Goal: Check status: Check status

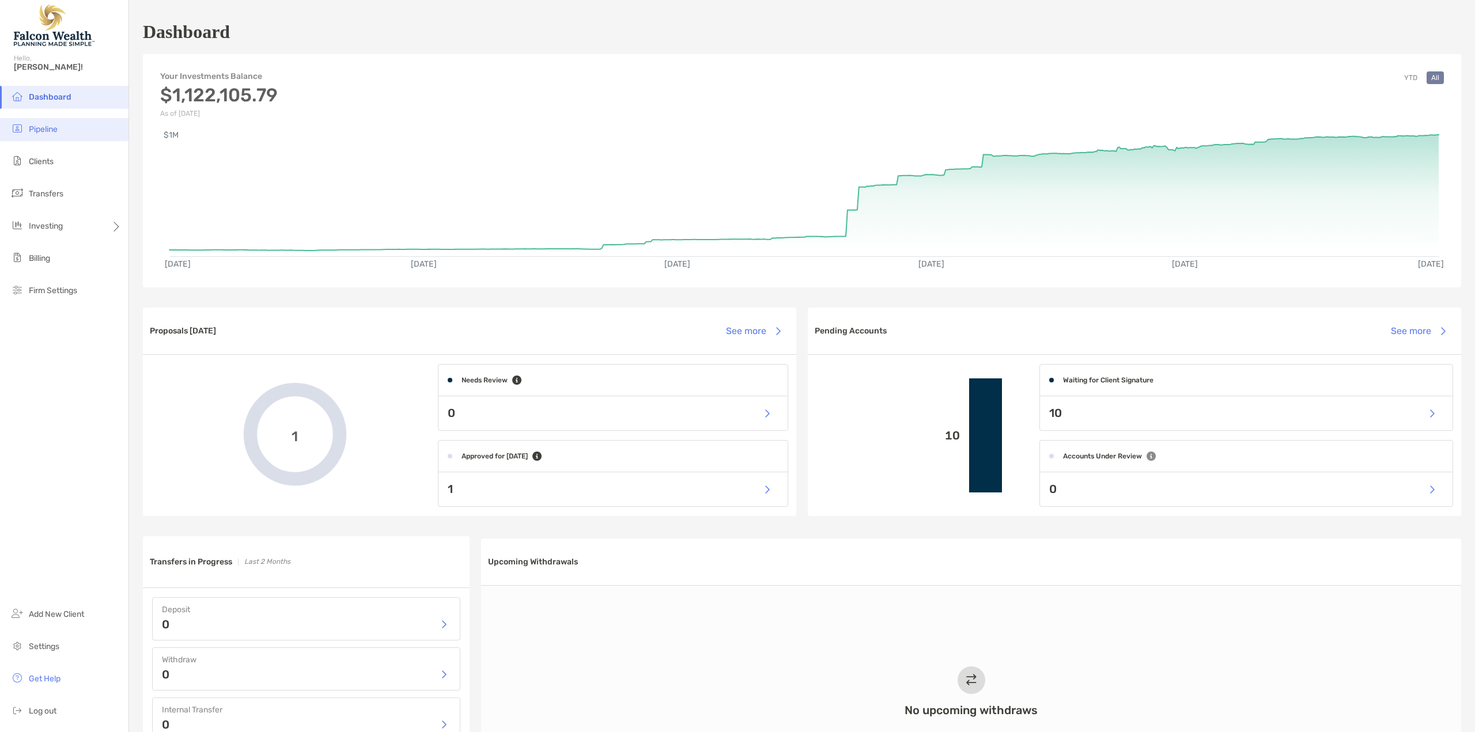
click at [44, 131] on span "Pipeline" at bounding box center [43, 129] width 29 height 10
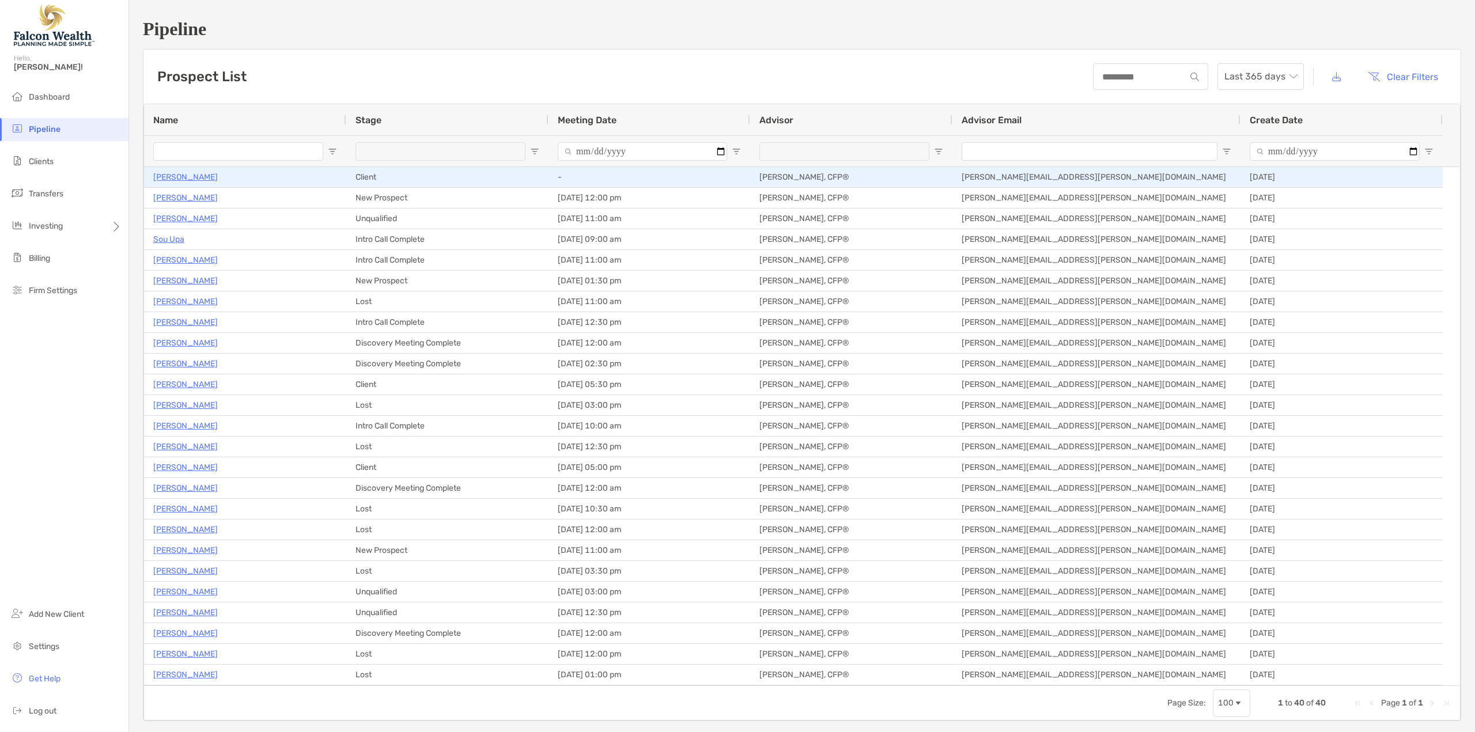
click at [189, 175] on p "Walter Maeda" at bounding box center [185, 177] width 65 height 14
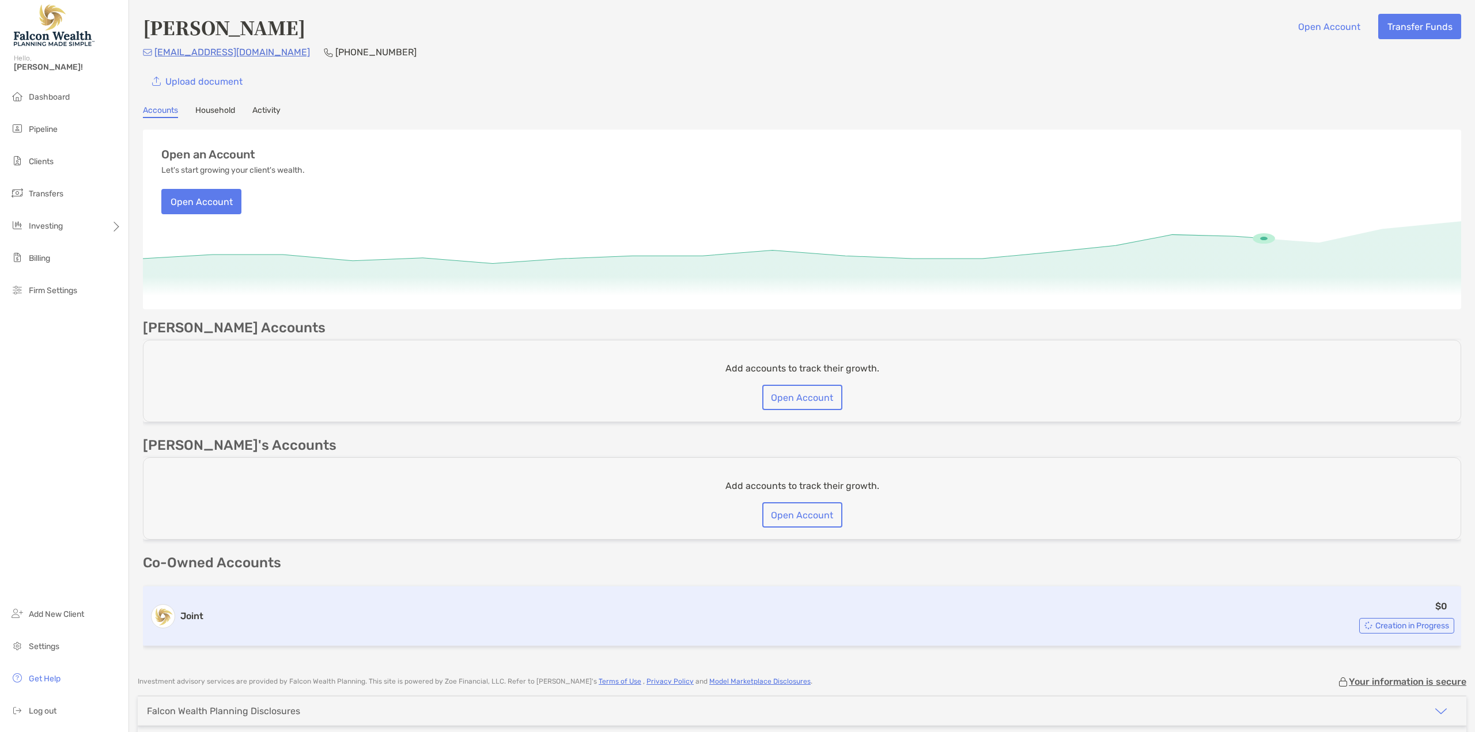
click at [1390, 624] on span "Creation in Progress" at bounding box center [1413, 626] width 74 height 6
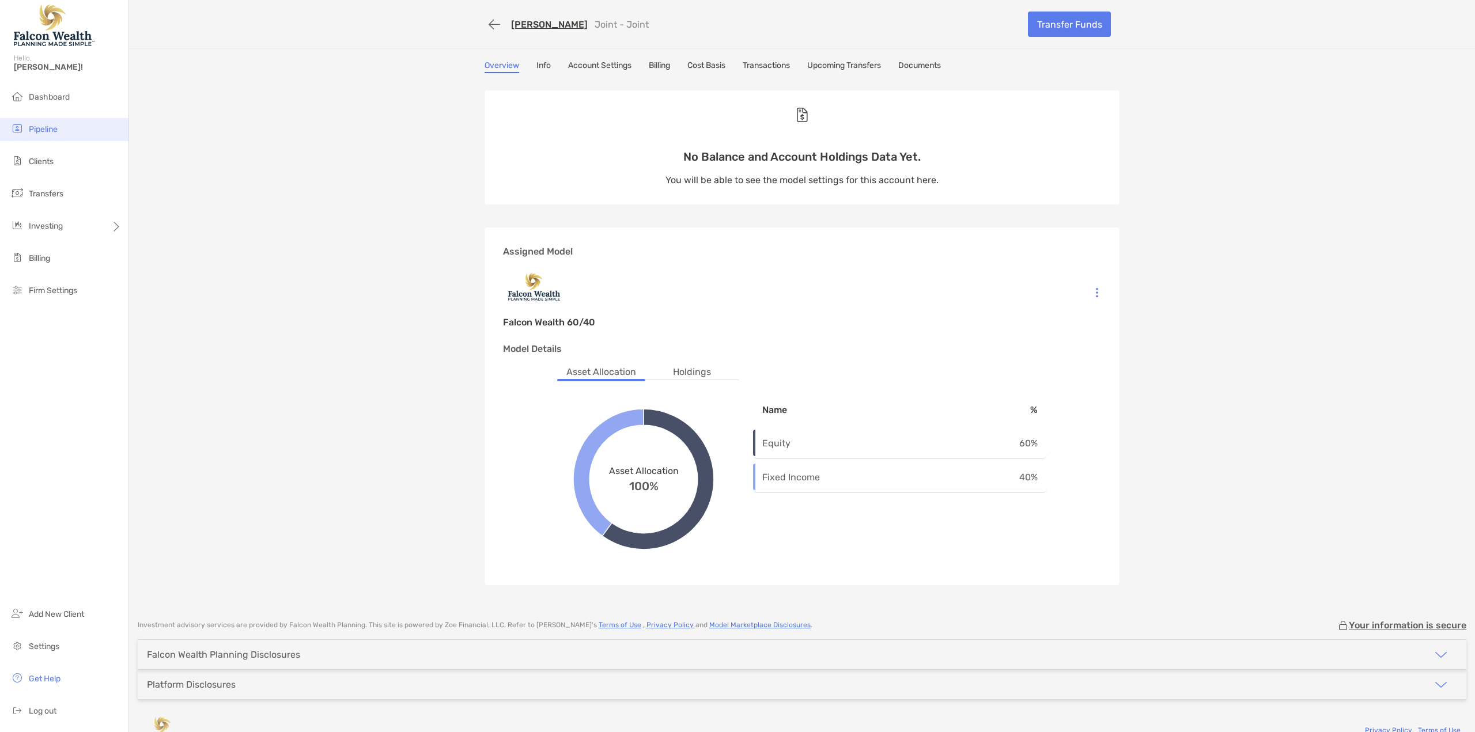
click at [40, 133] on span "Pipeline" at bounding box center [43, 129] width 29 height 10
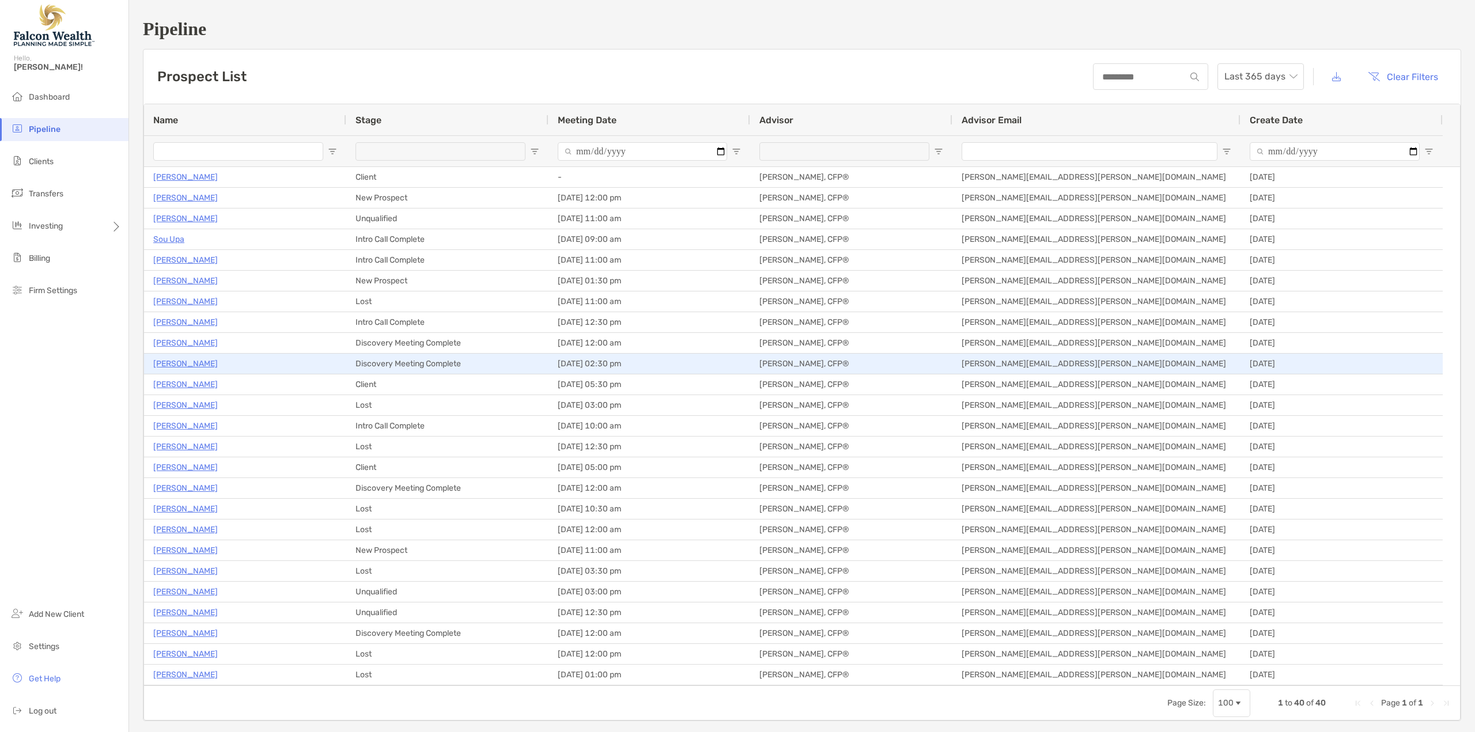
click at [186, 366] on p "Mary Farinacci" at bounding box center [185, 364] width 65 height 14
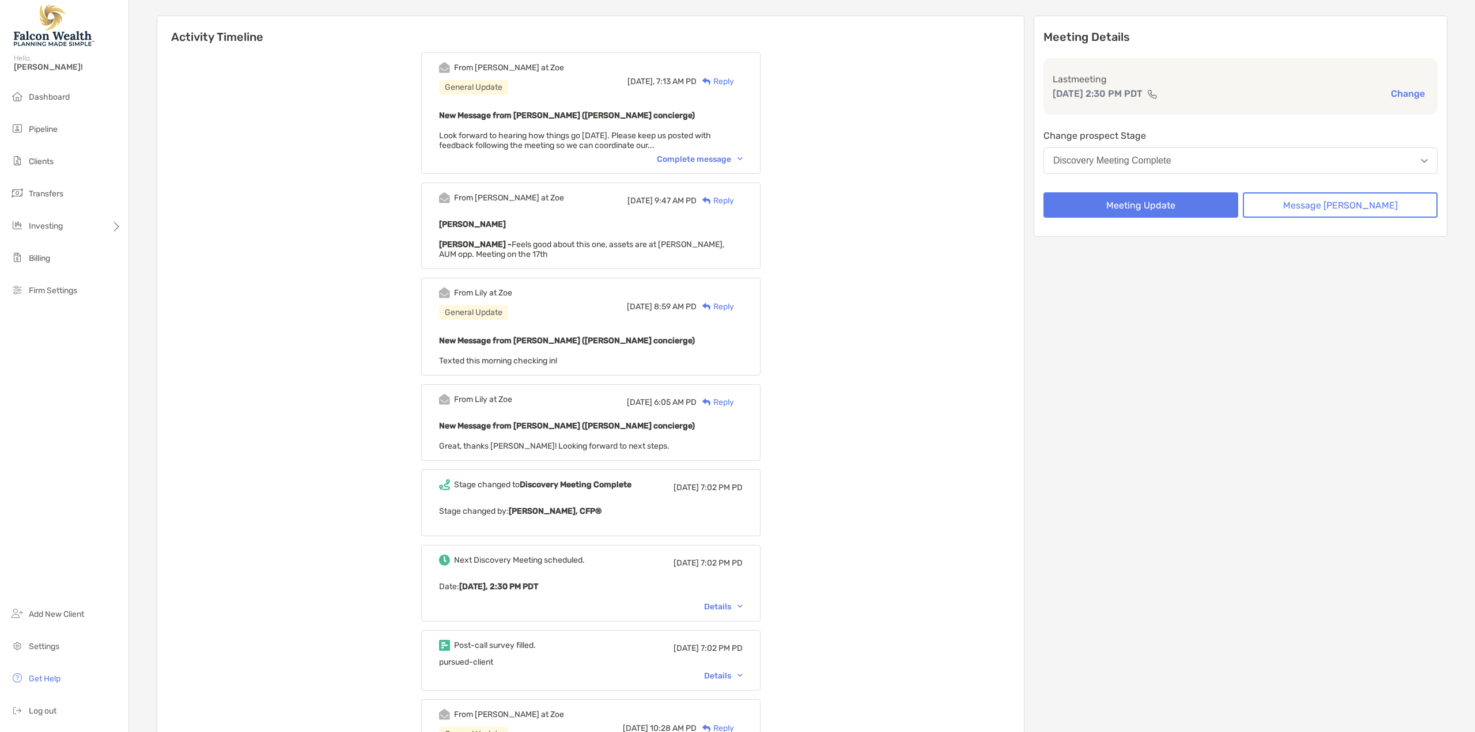
scroll to position [173, 0]
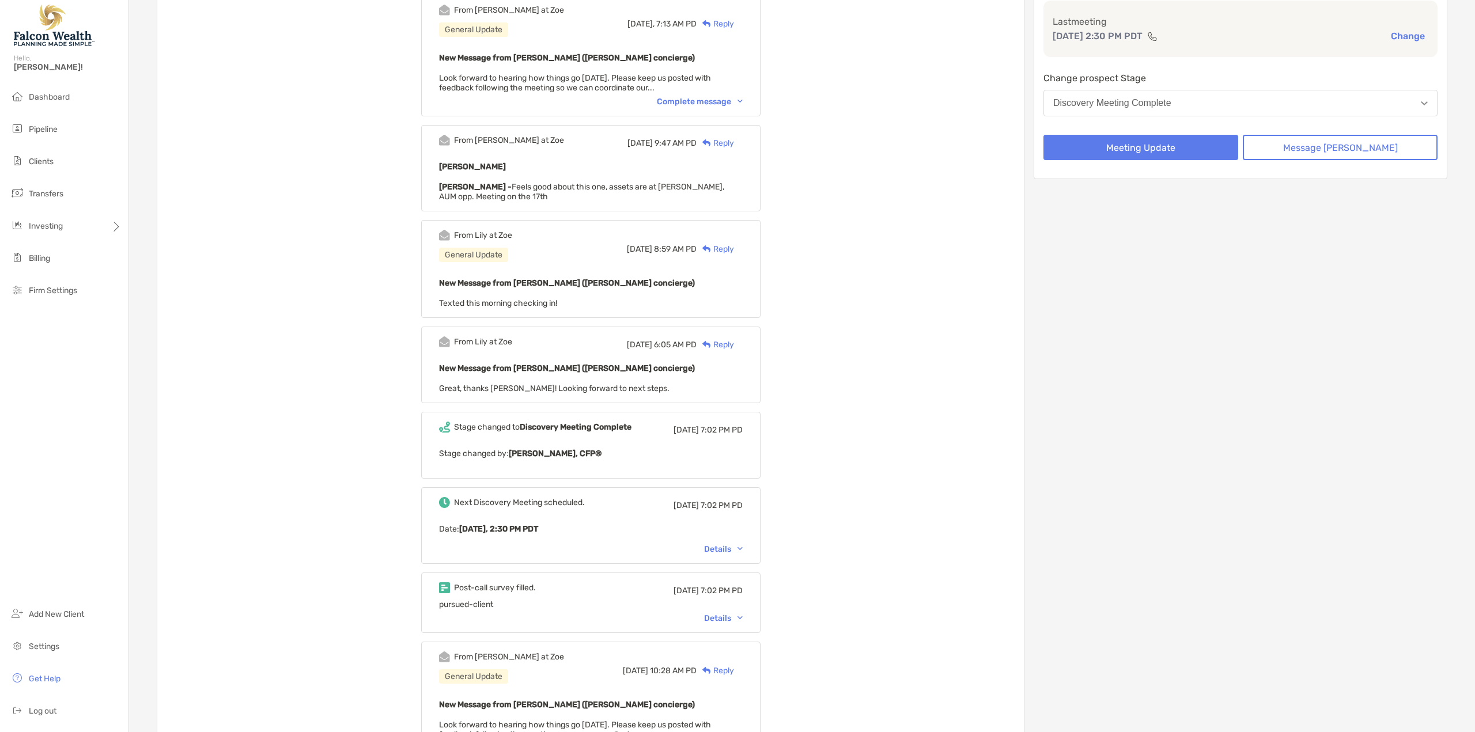
click at [572, 444] on div "Stage changed to Discovery Meeting Complete [DATE] 7:02 PM PD Stage changed by:…" at bounding box center [590, 445] width 339 height 67
click at [450, 427] on img at bounding box center [444, 427] width 11 height 11
drag, startPoint x: 651, startPoint y: 439, endPoint x: 670, endPoint y: 440, distance: 19.0
click at [660, 440] on div "Stage changed to Discovery Meeting Complete [DATE] 7:02 PM PD Stage changed by:…" at bounding box center [590, 445] width 339 height 67
click at [722, 440] on div "Stage changed to Discovery Meeting Complete [DATE] 7:02 PM PD Stage changed by:…" at bounding box center [590, 445] width 339 height 67
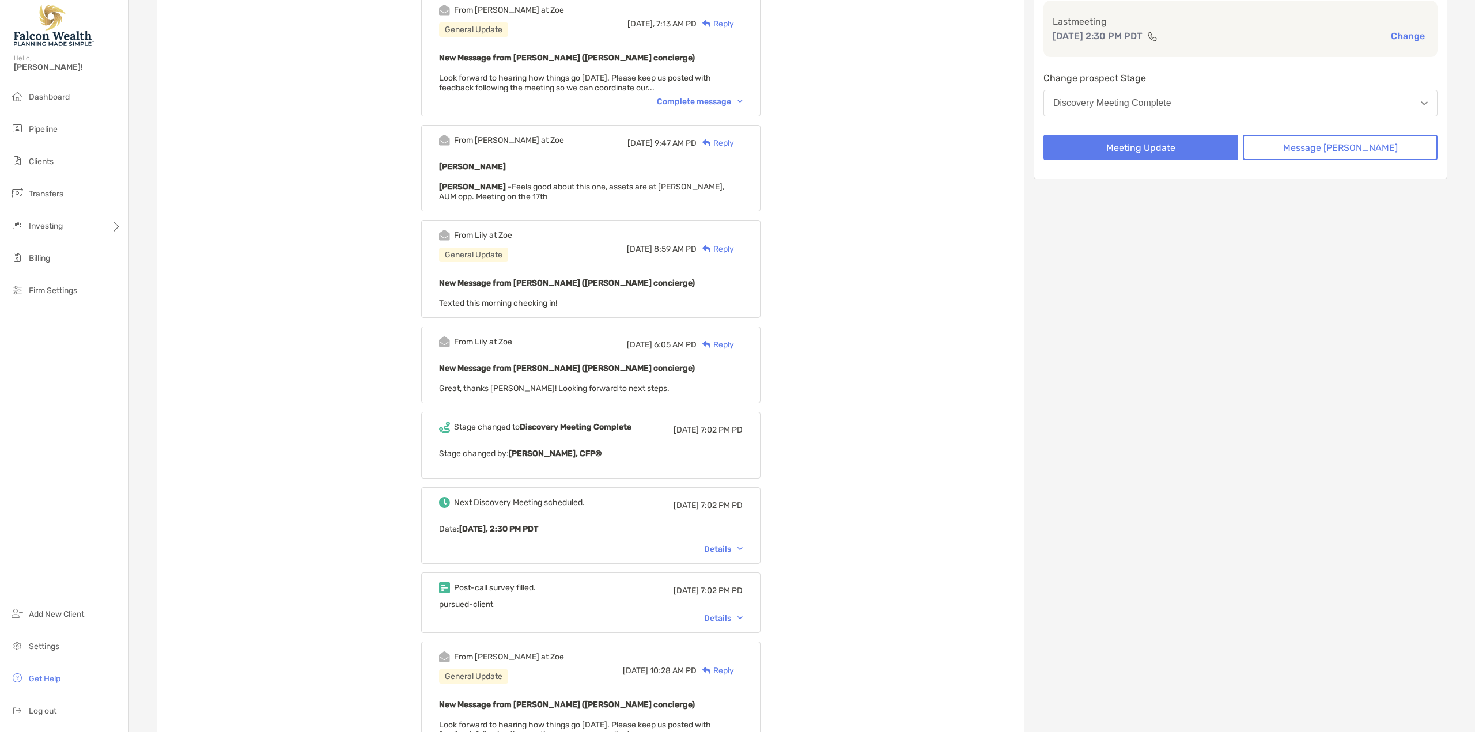
drag, startPoint x: 650, startPoint y: 466, endPoint x: 580, endPoint y: 457, distance: 70.3
click at [618, 462] on div "Stage changed to Discovery Meeting Complete [DATE] 7:02 PM PD Stage changed by:…" at bounding box center [590, 445] width 339 height 67
click at [743, 548] on div "Details" at bounding box center [723, 550] width 39 height 10
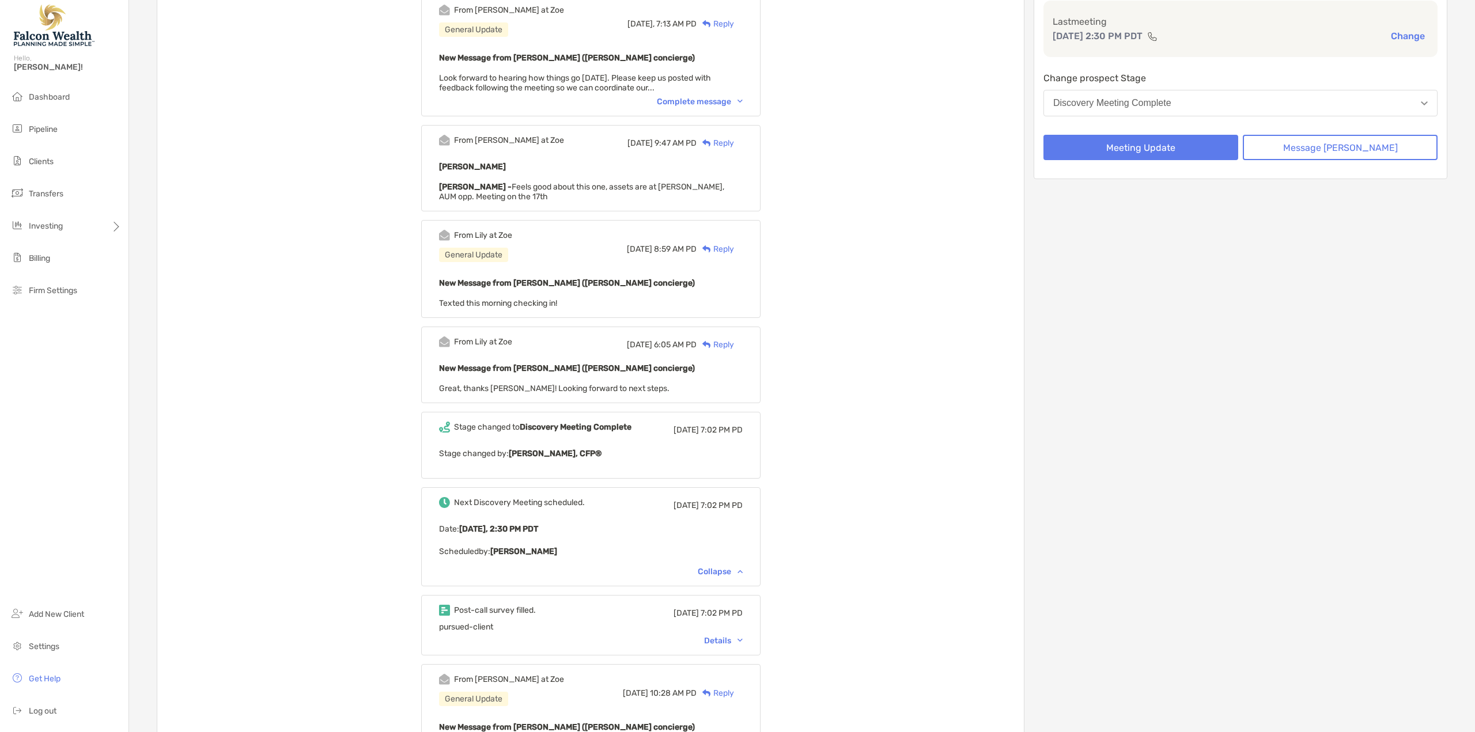
scroll to position [231, 0]
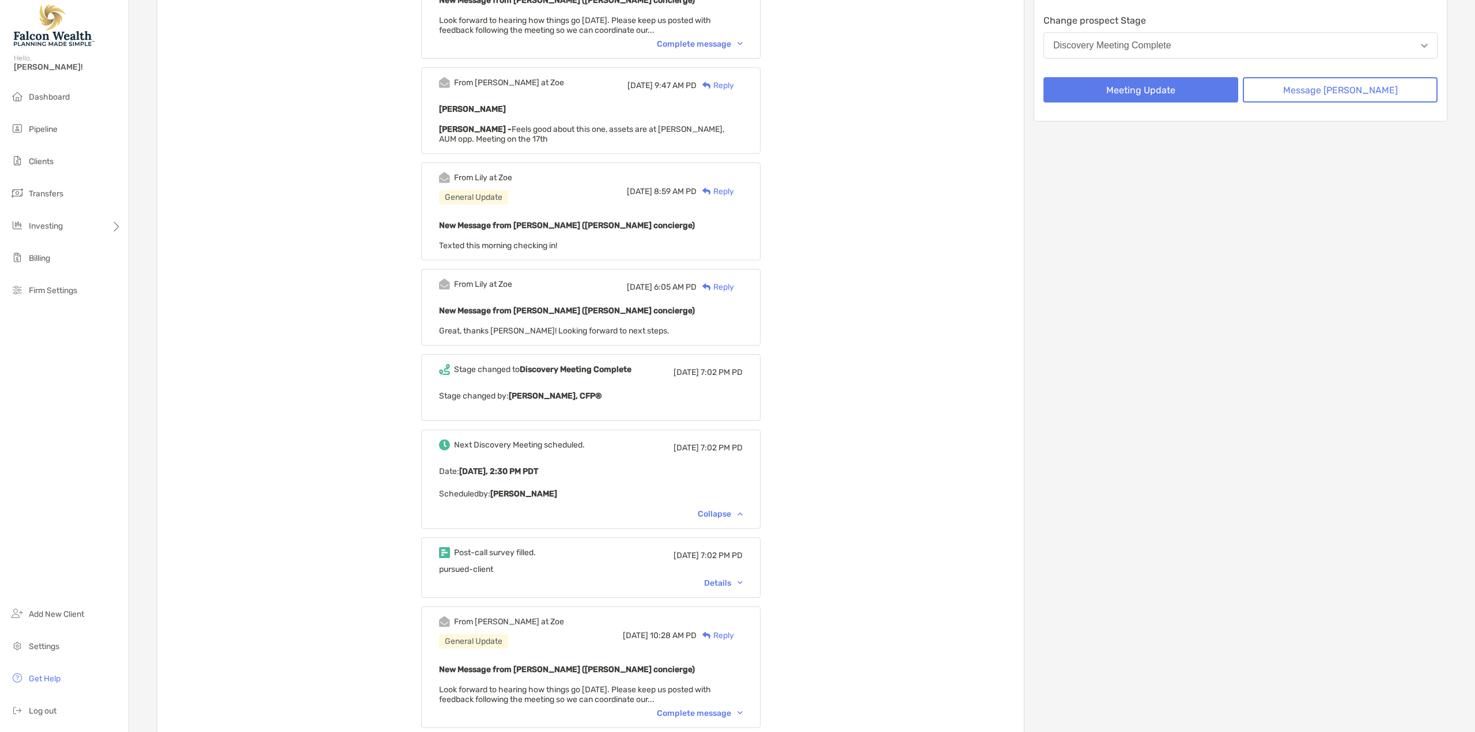
click at [743, 583] on div "Details" at bounding box center [723, 584] width 39 height 10
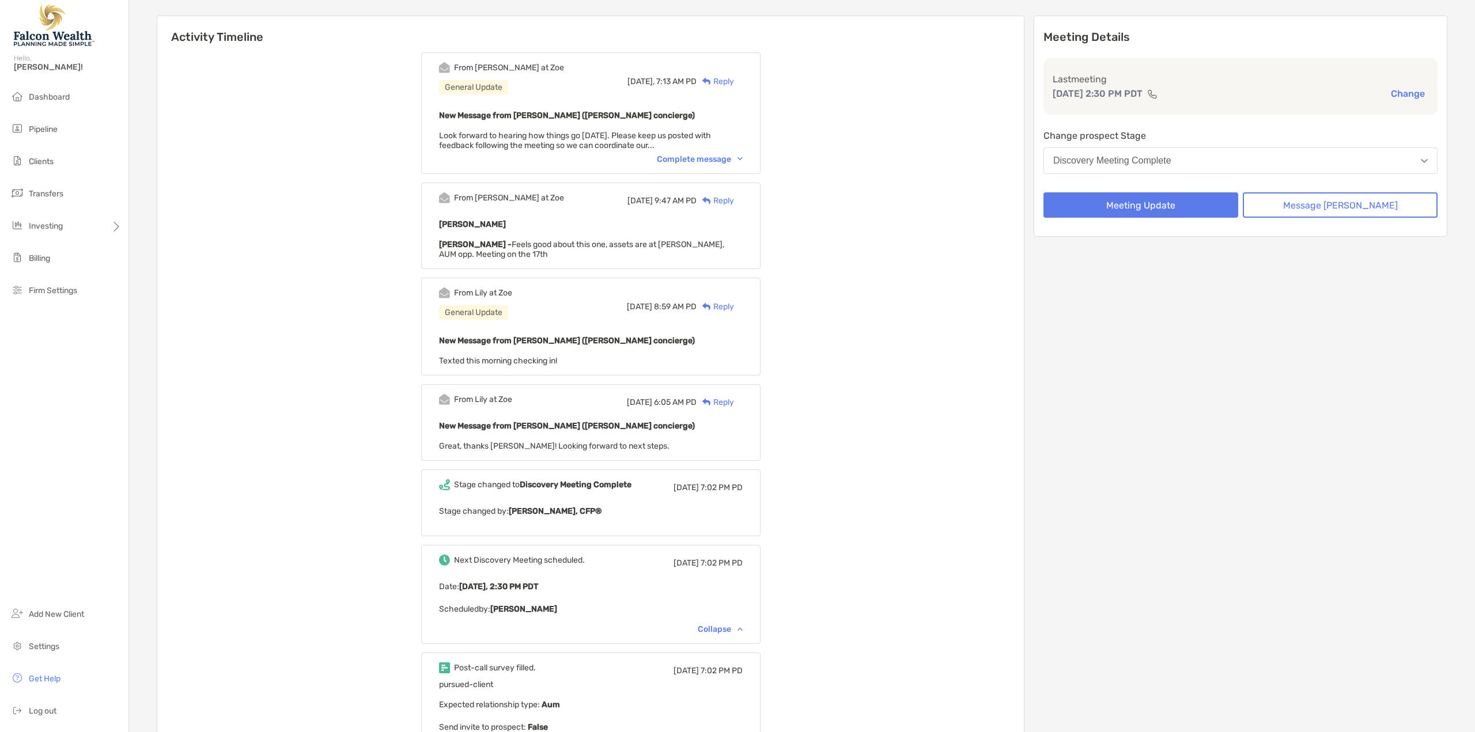
scroll to position [0, 0]
